Goal: Find specific page/section: Find specific page/section

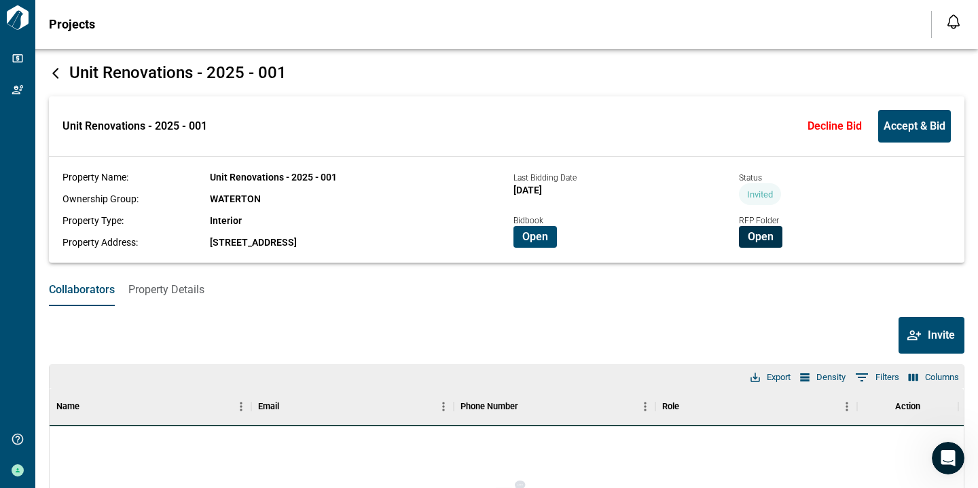
click at [748, 234] on span "Open" at bounding box center [761, 237] width 26 height 14
